Goal: Find specific page/section: Find specific page/section

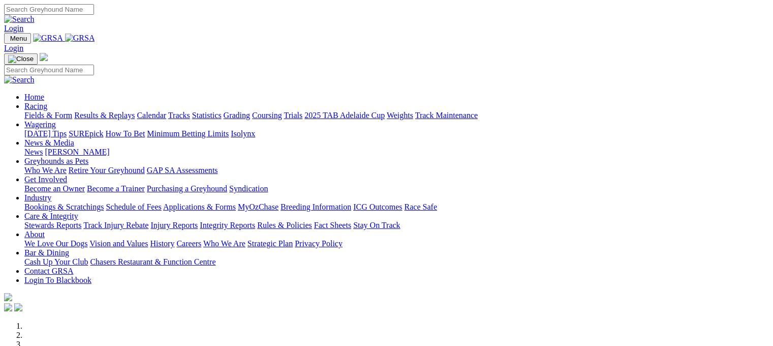
click at [39, 111] on link "Fields & Form" at bounding box center [48, 115] width 48 height 9
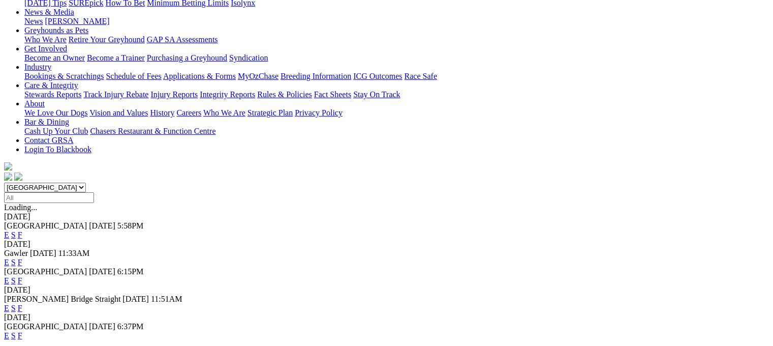
scroll to position [169, 0]
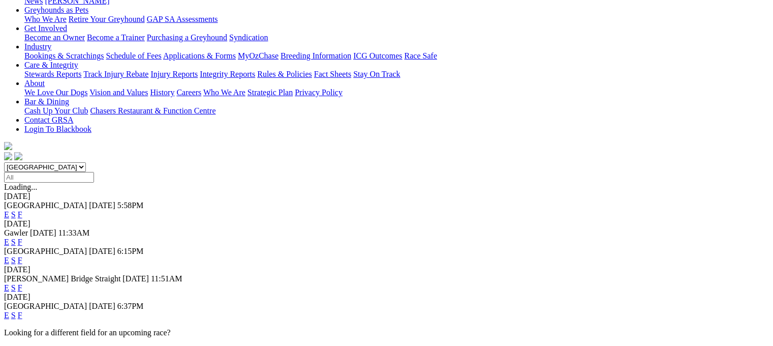
click at [22, 311] on link "F" at bounding box center [20, 315] width 5 height 9
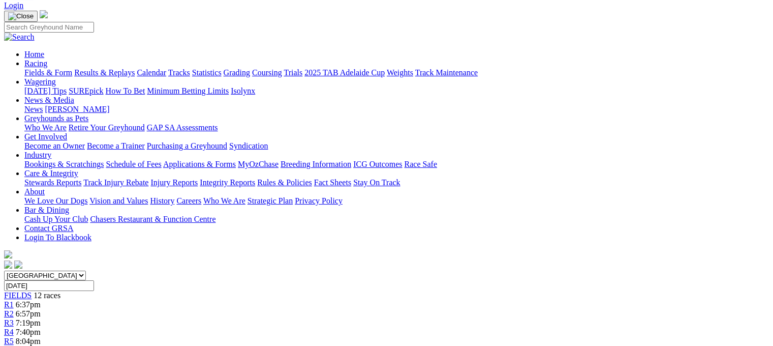
scroll to position [108, 0]
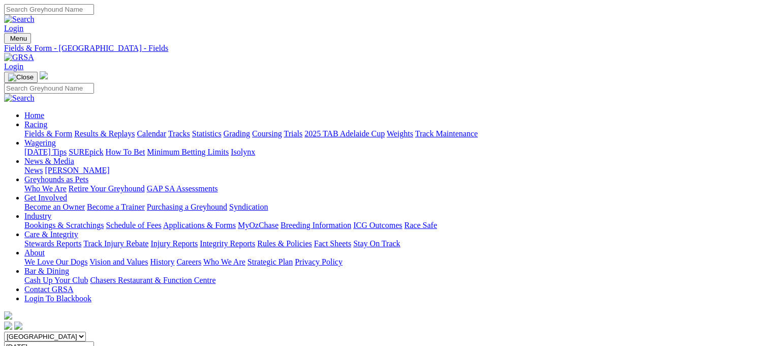
scroll to position [0, 0]
